Goal: Transaction & Acquisition: Purchase product/service

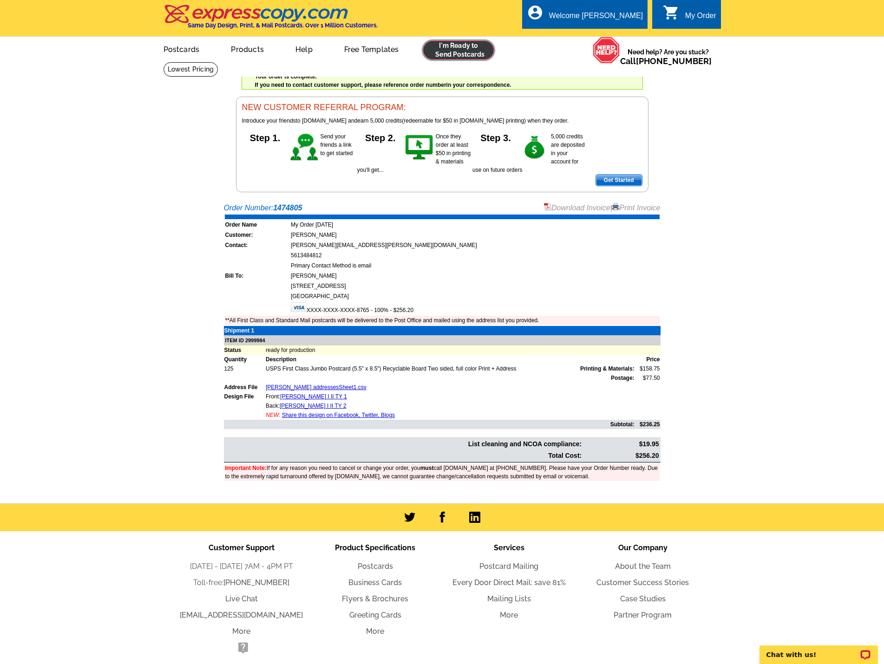
click at [477, 53] on link at bounding box center [458, 50] width 71 height 19
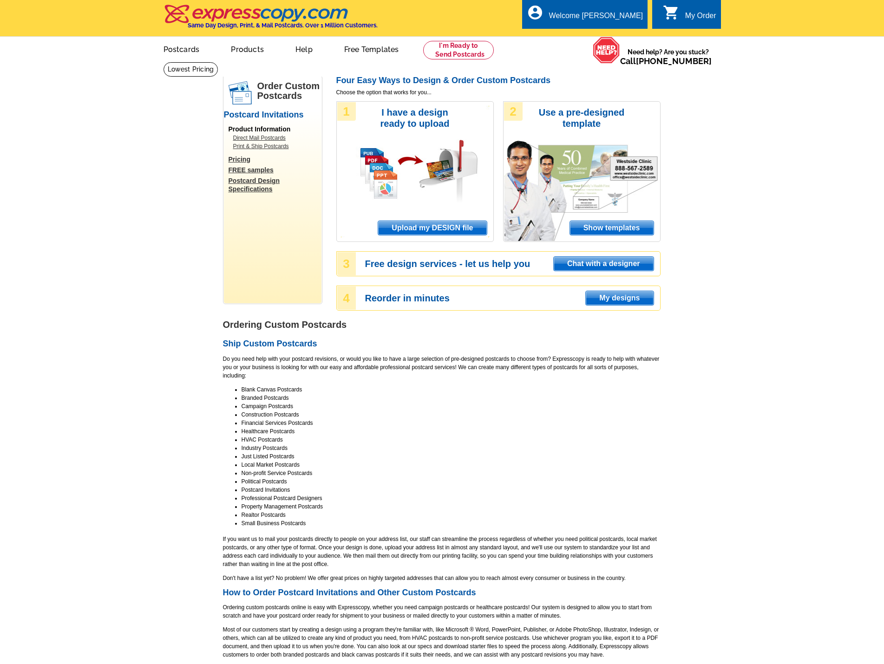
click at [434, 229] on span "Upload my DESIGN file" at bounding box center [432, 228] width 108 height 14
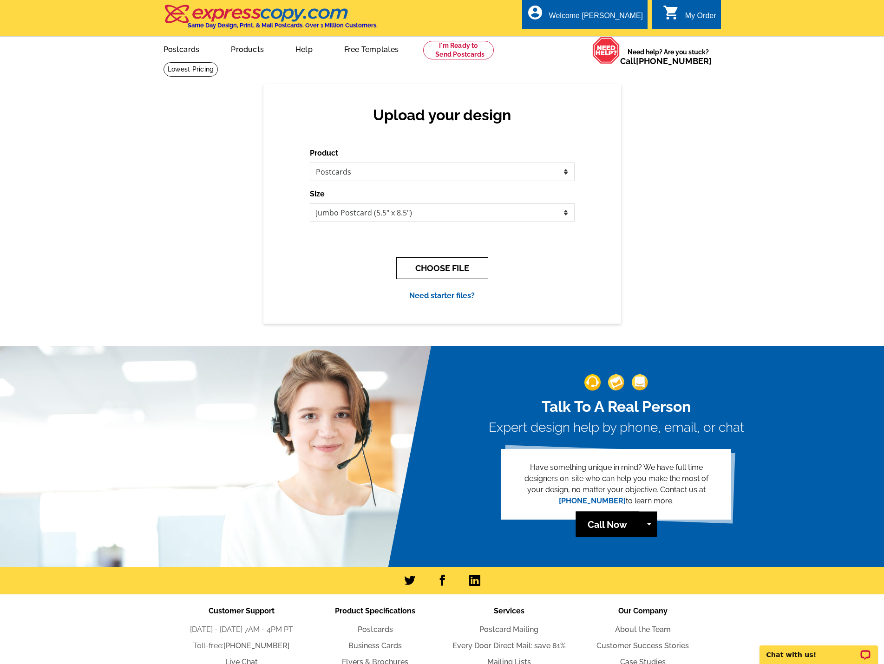
click at [434, 265] on button "CHOOSE FILE" at bounding box center [442, 268] width 92 height 22
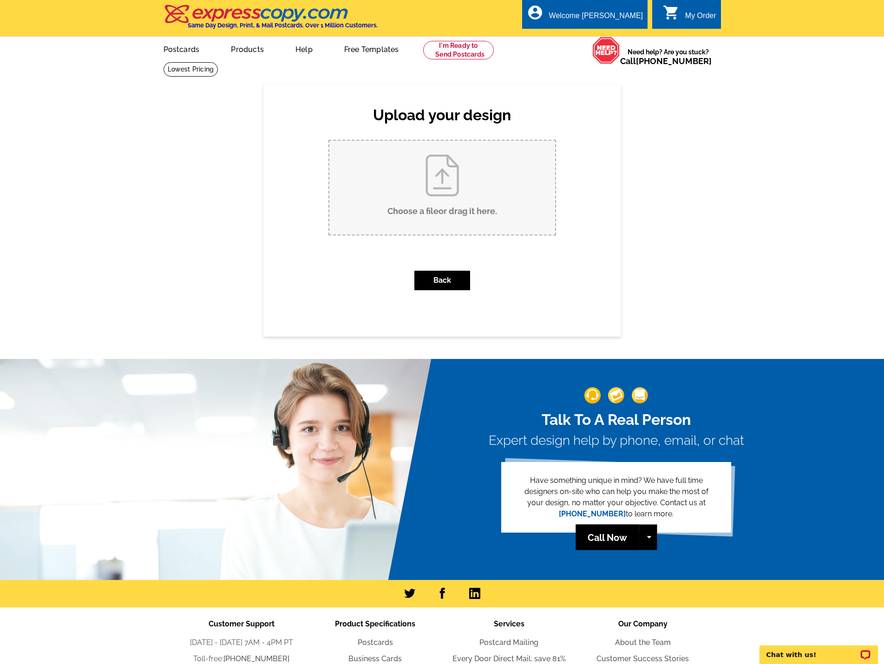
click at [398, 196] on input "Choose a file or drag it here ." at bounding box center [442, 188] width 226 height 94
type input "C:\fakepath\Butler Ridge LOD invite.pdf"
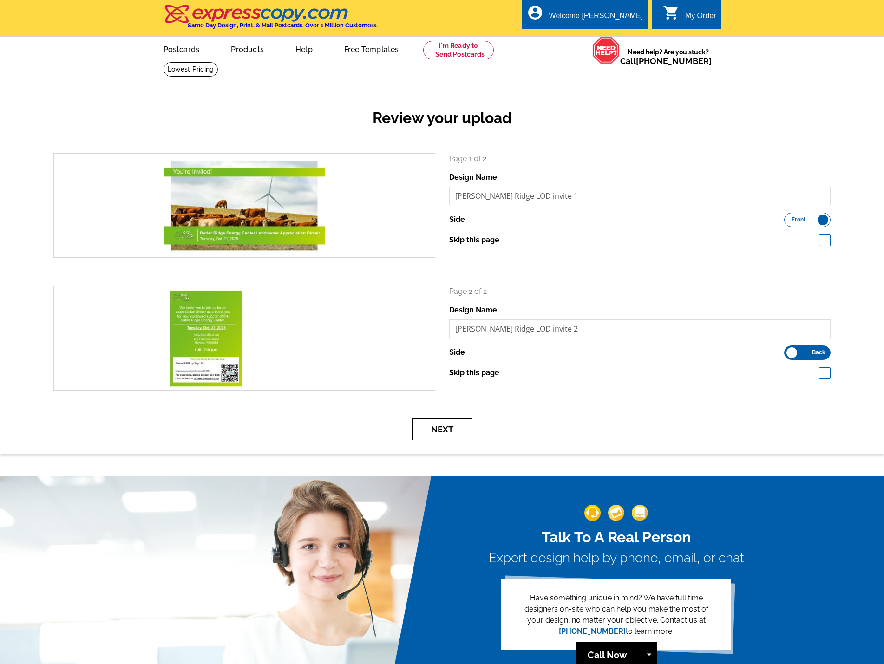
click at [459, 430] on button "Next" at bounding box center [442, 429] width 60 height 22
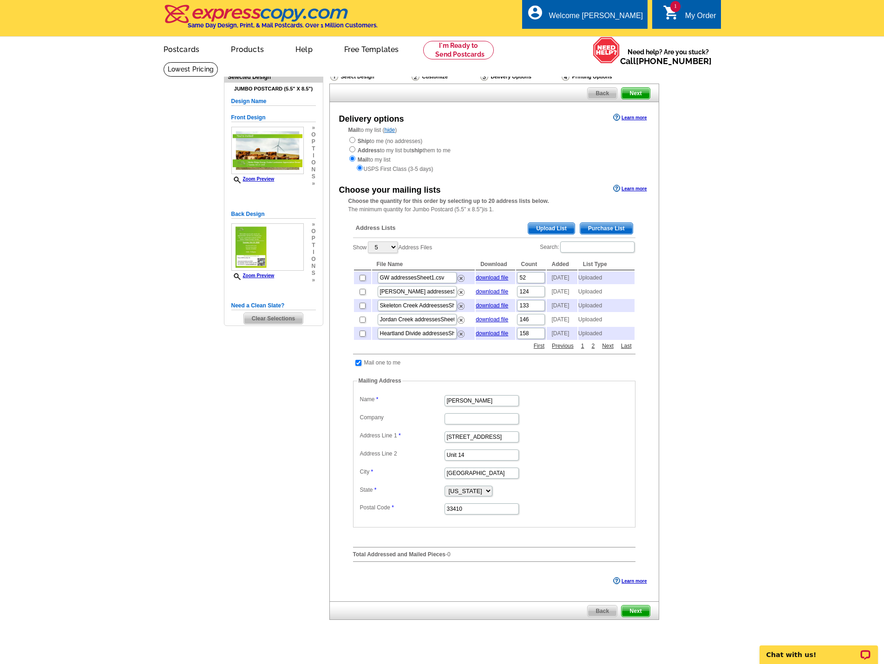
click at [563, 229] on span "Upload List" at bounding box center [551, 228] width 46 height 11
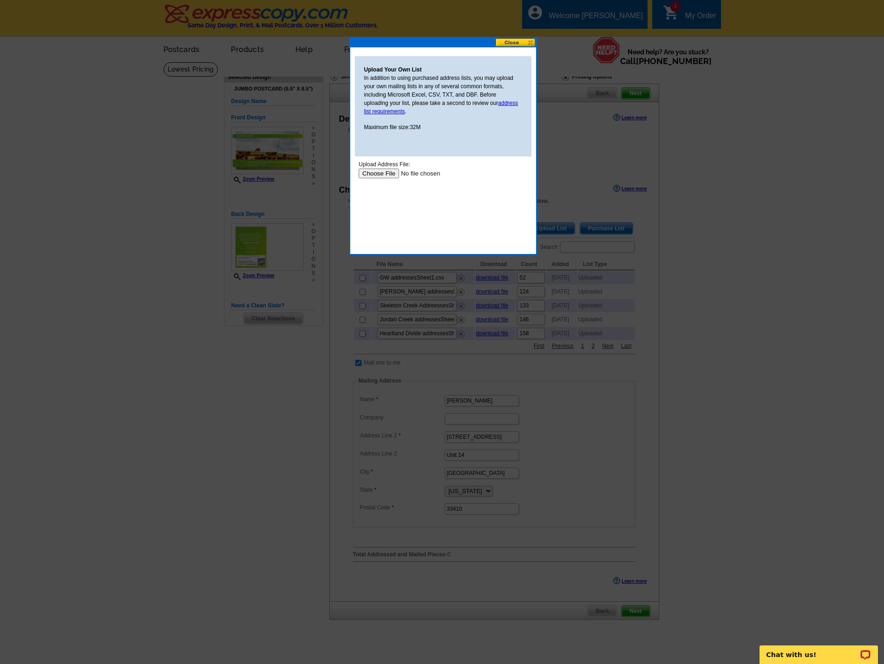
click at [382, 166] on div "Upload Address File:" at bounding box center [442, 164] width 169 height 8
click at [381, 173] on input "file" at bounding box center [416, 174] width 117 height 10
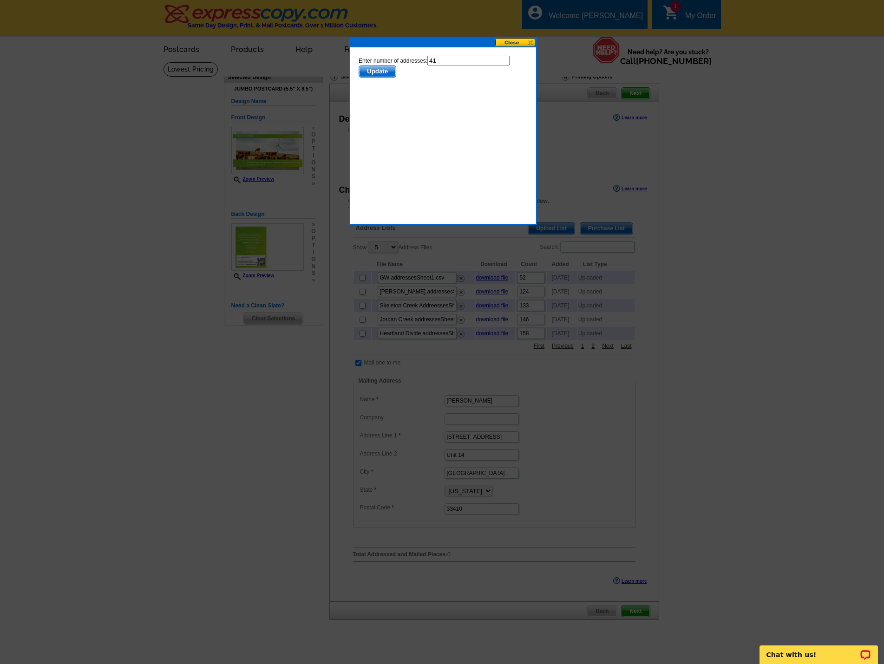
click at [390, 73] on span "Update" at bounding box center [376, 71] width 37 height 11
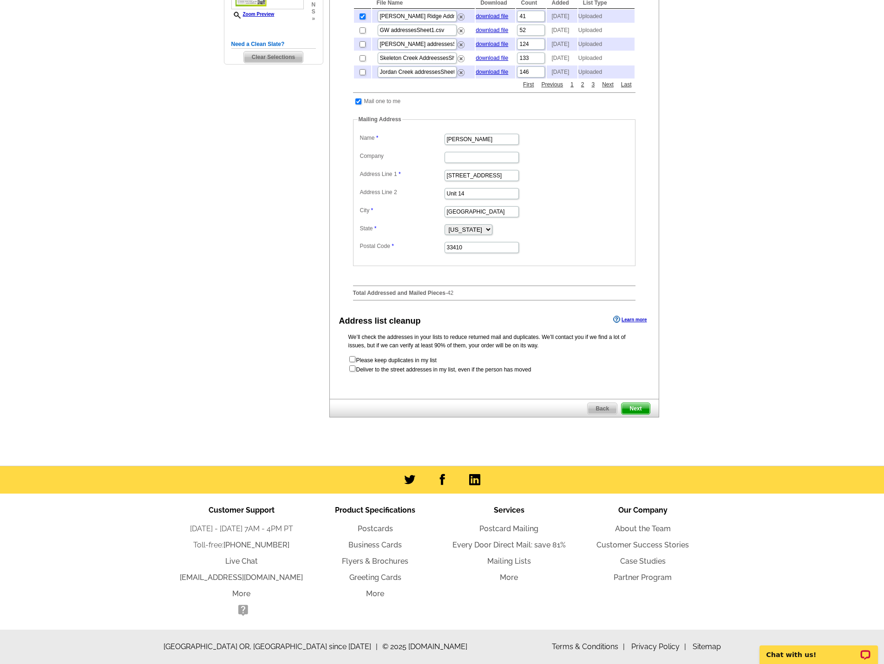
scroll to position [279, 0]
click at [636, 413] on span "Next" at bounding box center [635, 408] width 28 height 11
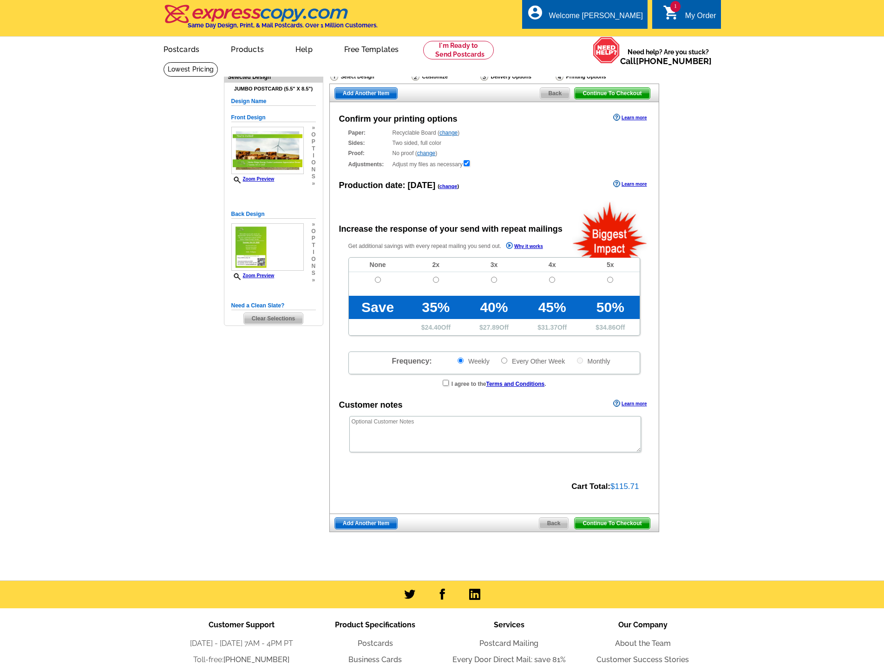
radio input "false"
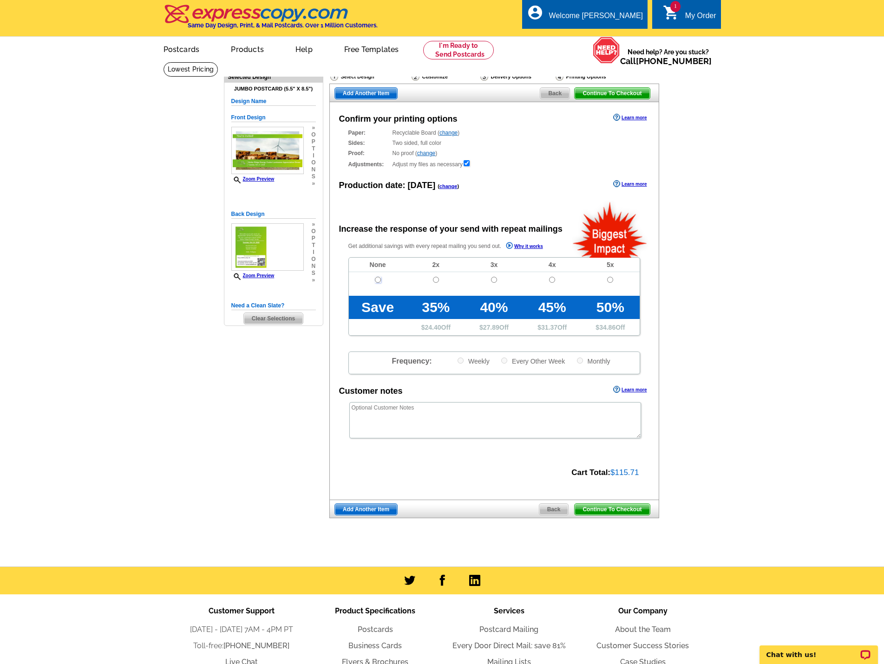
click at [379, 282] on input "radio" at bounding box center [378, 280] width 6 height 6
radio input "true"
click at [612, 514] on span "Continue To Checkout" at bounding box center [611, 509] width 75 height 11
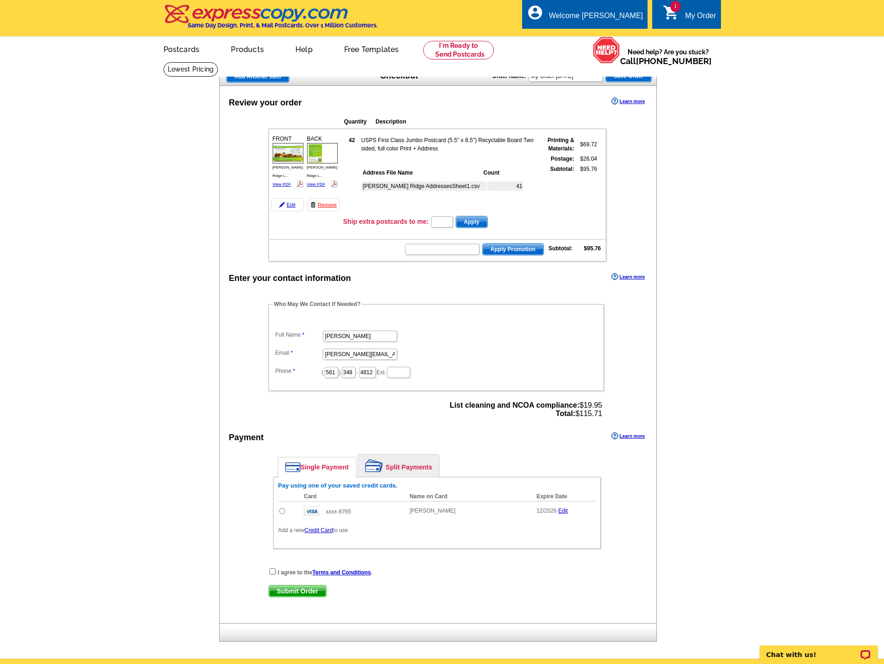
click at [283, 512] on input "radio" at bounding box center [282, 511] width 6 height 6
radio input "true"
click at [274, 570] on input "checkbox" at bounding box center [272, 571] width 6 height 6
checkbox input "true"
click at [286, 587] on span "Submit Order" at bounding box center [297, 590] width 57 height 11
